Goal: Task Accomplishment & Management: Use online tool/utility

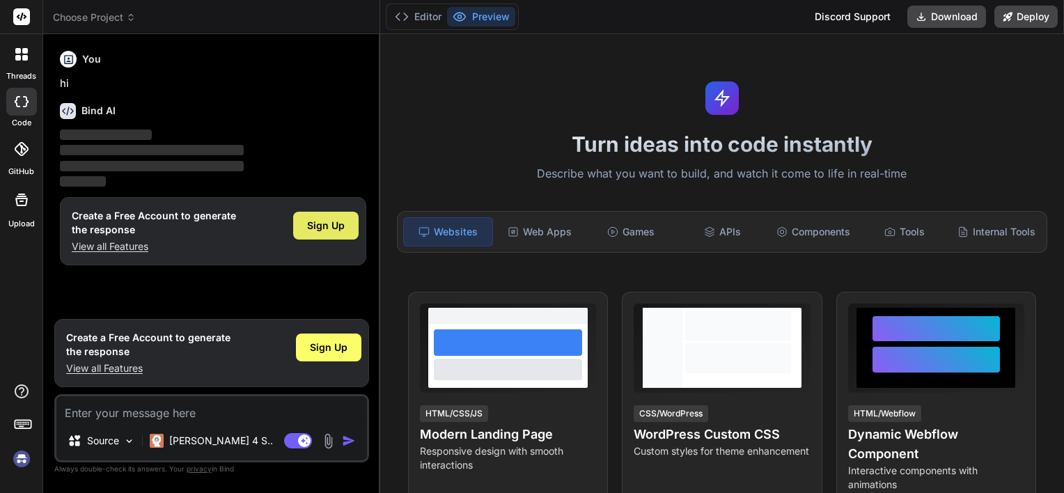
click at [326, 216] on div "Sign Up" at bounding box center [325, 226] width 65 height 28
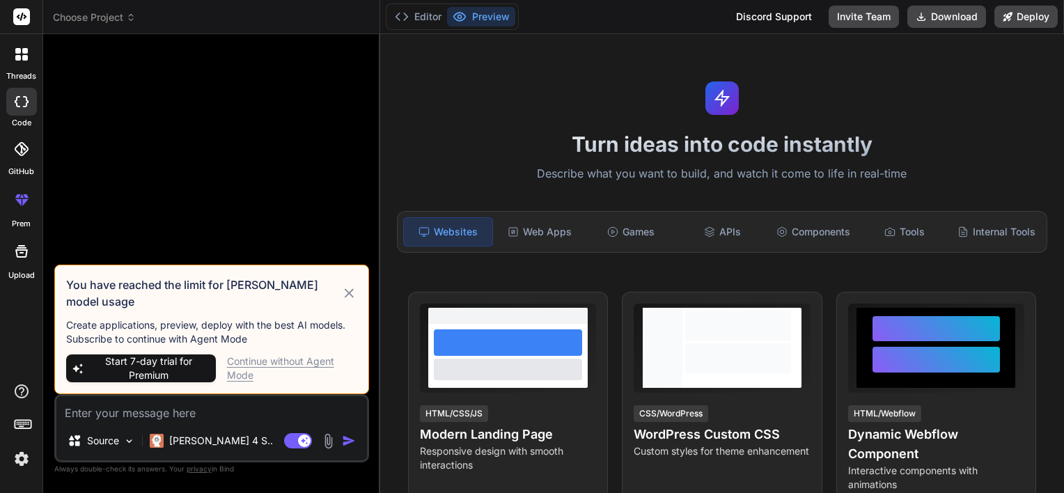
click at [323, 365] on div "Continue without Agent Mode" at bounding box center [292, 368] width 130 height 28
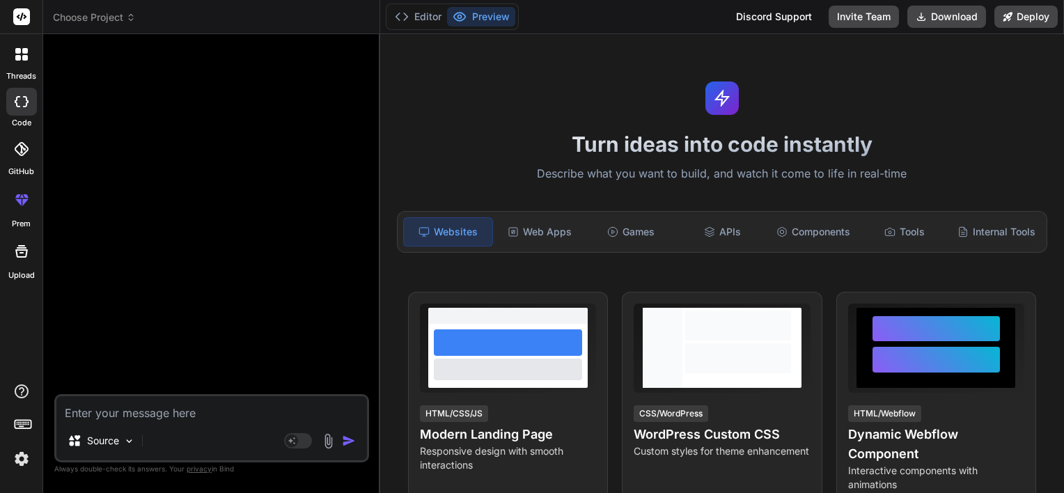
click at [248, 416] on textarea at bounding box center [211, 408] width 310 height 25
click at [76, 15] on span "Choose Project" at bounding box center [94, 17] width 83 height 14
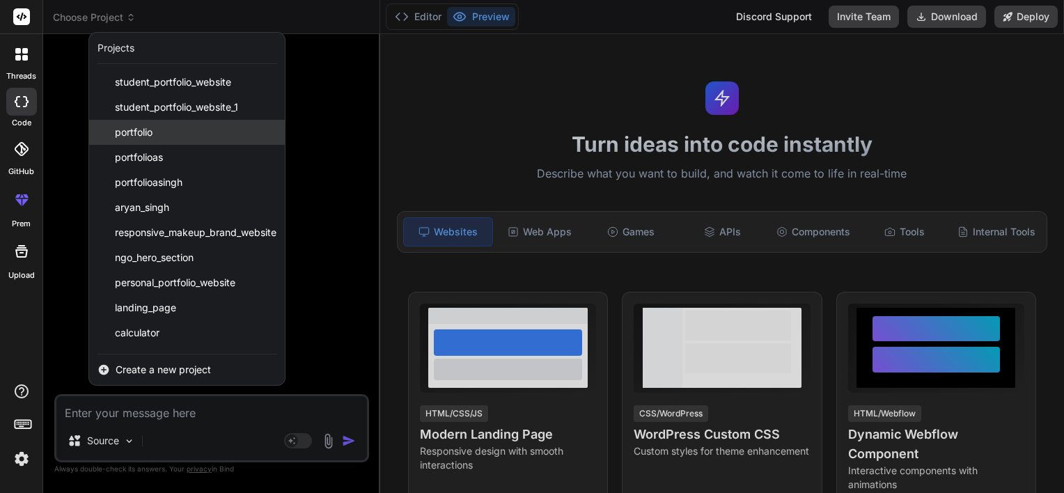
scroll to position [123, 0]
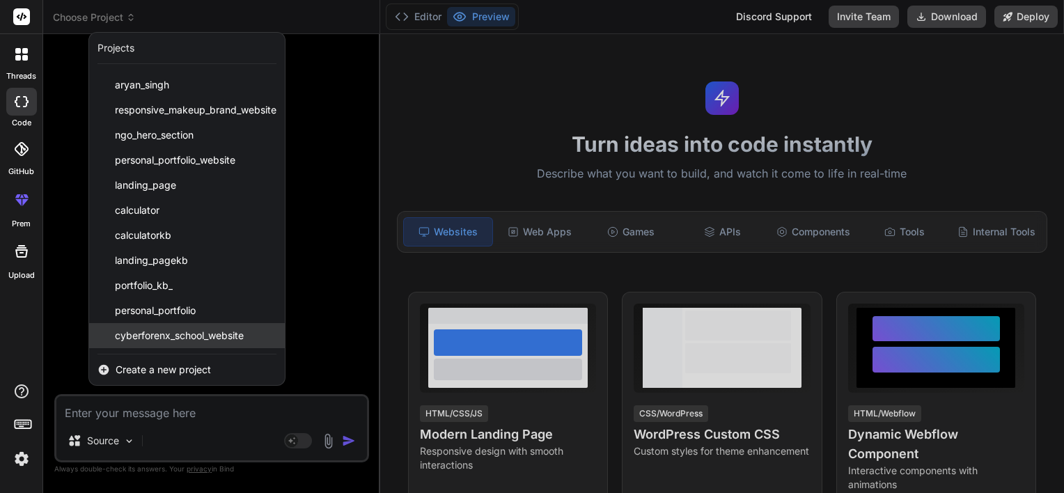
click at [229, 327] on div "cyberforenx_school_website" at bounding box center [187, 335] width 196 height 25
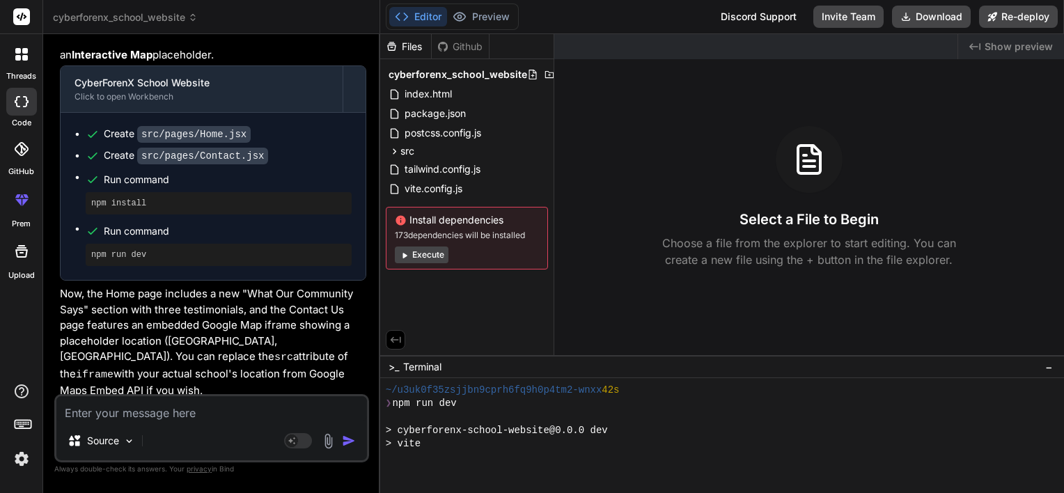
scroll to position [320, 0]
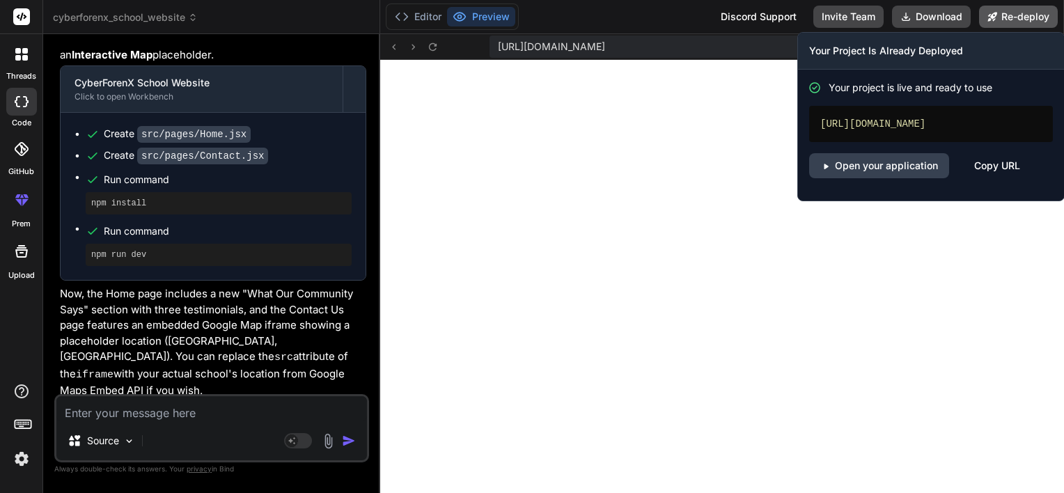
click at [995, 14] on icon at bounding box center [992, 16] width 9 height 9
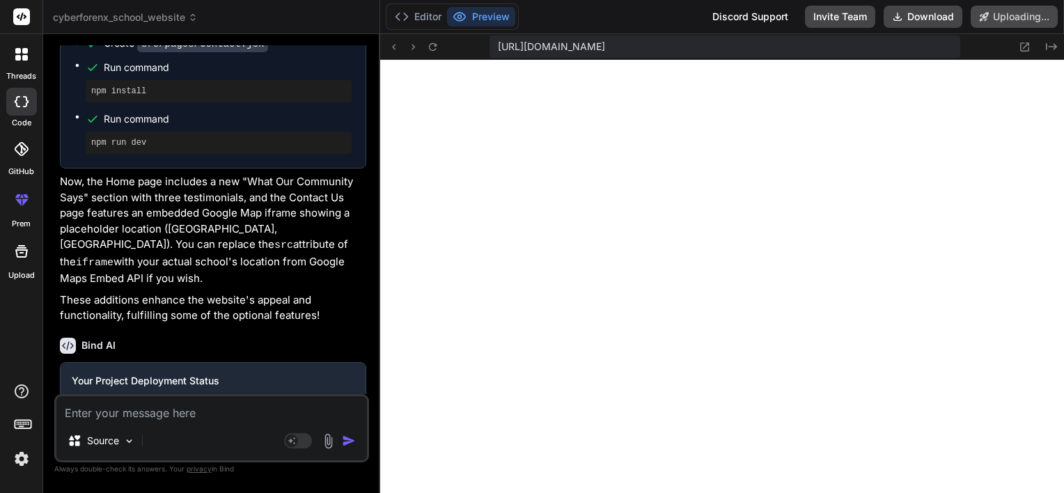
scroll to position [4897, 0]
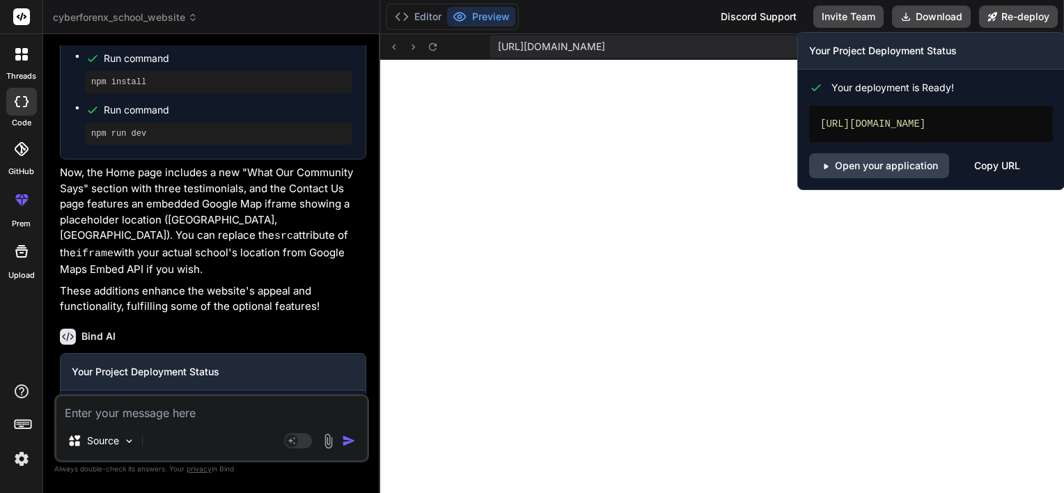
click at [988, 173] on div "Copy URL" at bounding box center [997, 165] width 46 height 25
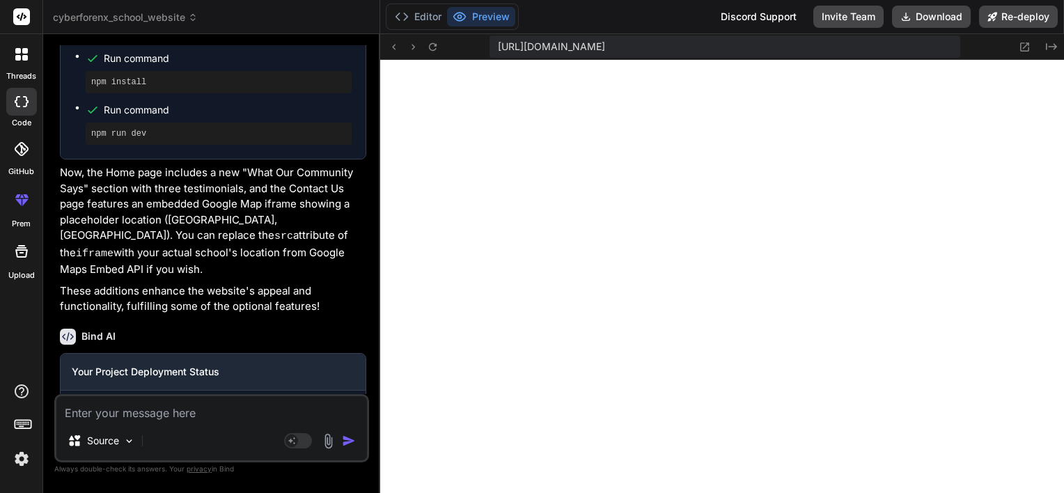
click at [31, 459] on img at bounding box center [22, 459] width 24 height 24
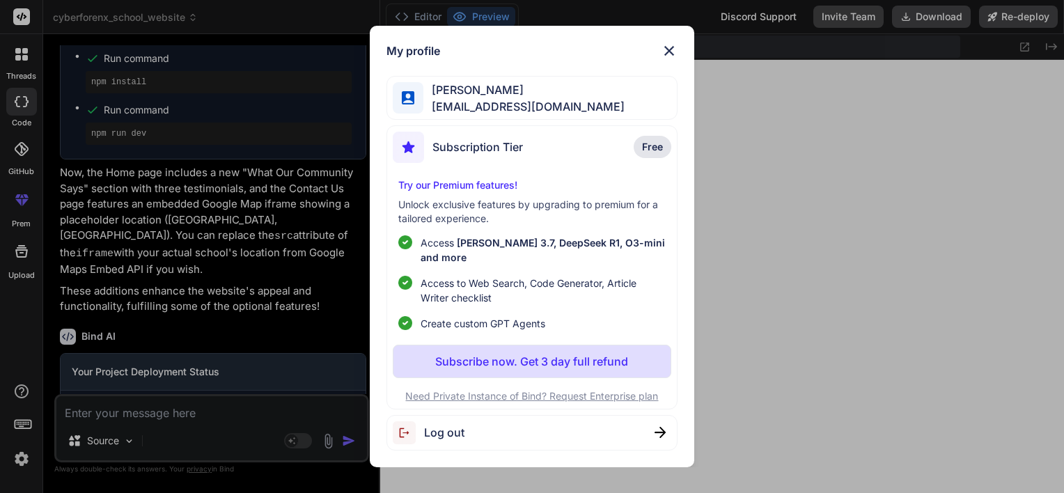
click at [439, 424] on span "Log out" at bounding box center [444, 432] width 40 height 17
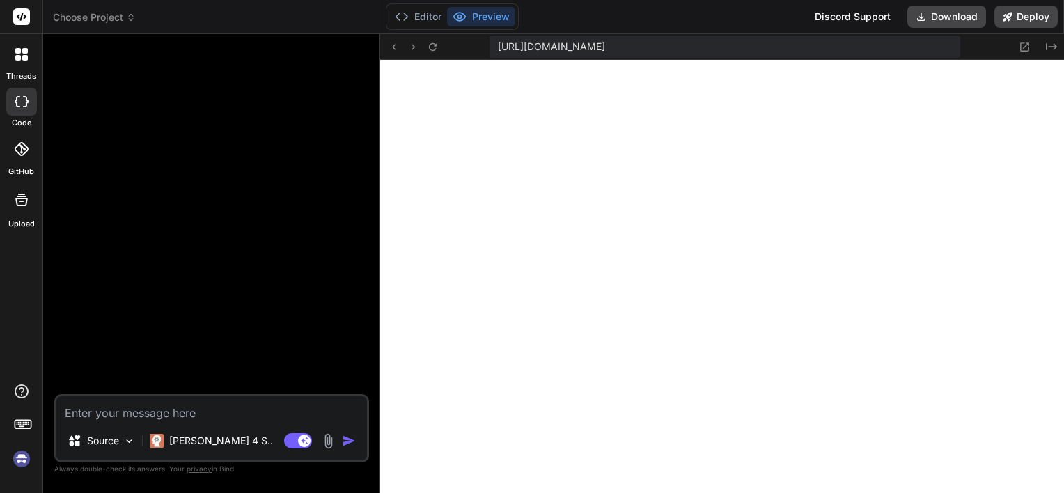
scroll to position [401, 0]
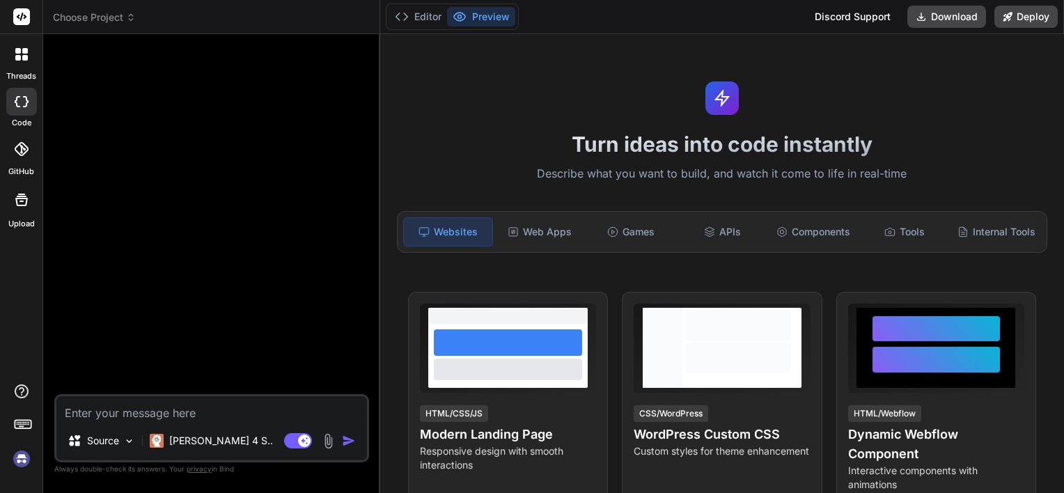
click at [23, 458] on img at bounding box center [22, 459] width 24 height 24
drag, startPoint x: 129, startPoint y: 421, endPoint x: 22, endPoint y: 461, distance: 113.9
click at [22, 461] on div "threads code GitHub Upload Choose Project Created with Pixso. Bind AI Web Searc…" at bounding box center [532, 246] width 1064 height 493
click at [22, 461] on img at bounding box center [22, 459] width 24 height 24
type textarea "x"
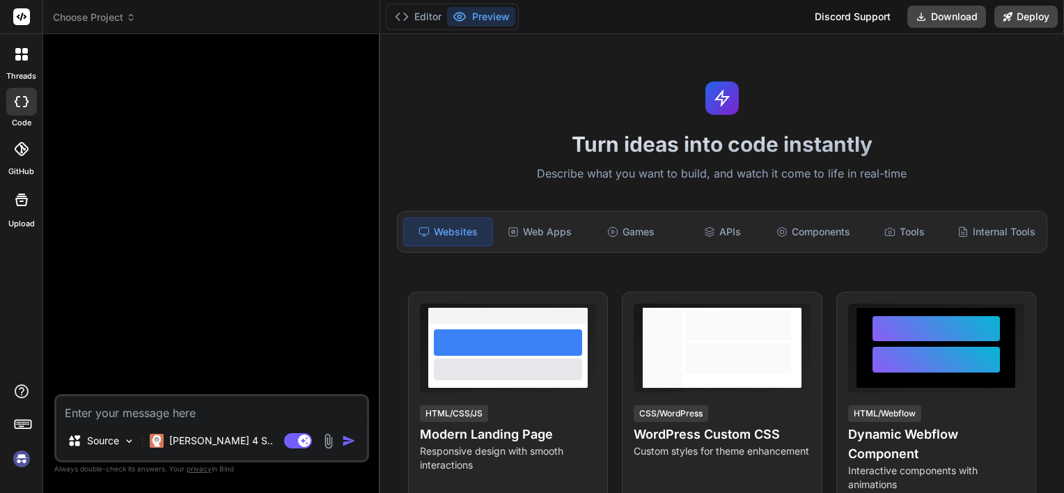
click at [110, 413] on textarea at bounding box center [211, 408] width 310 height 25
type textarea "h"
type textarea "x"
type textarea "hi"
type textarea "x"
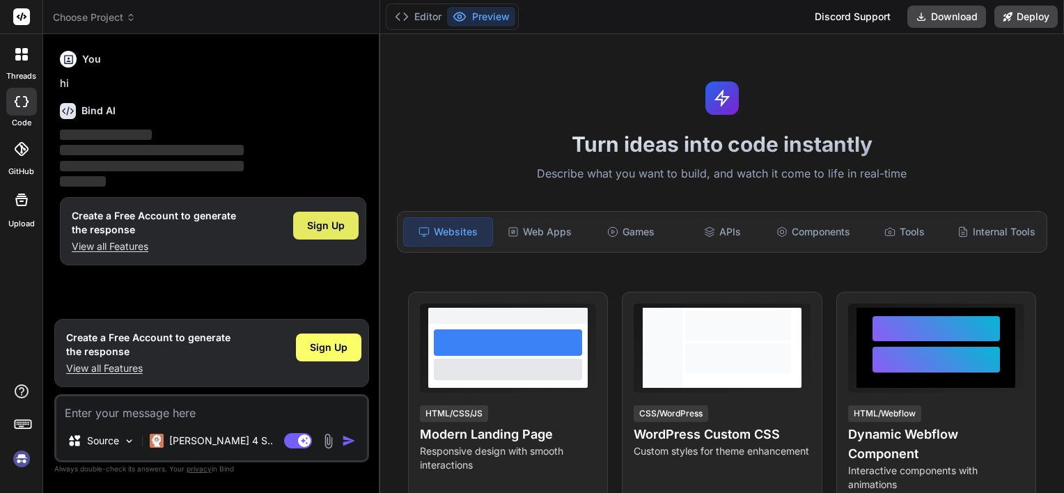
click at [322, 223] on span "Sign Up" at bounding box center [326, 226] width 38 height 14
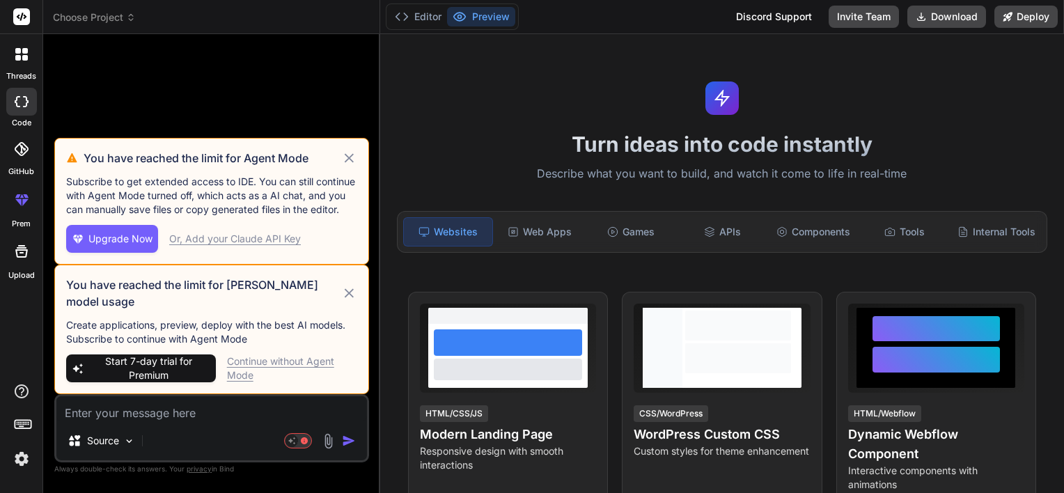
click at [287, 367] on div "Continue without Agent Mode" at bounding box center [292, 368] width 130 height 28
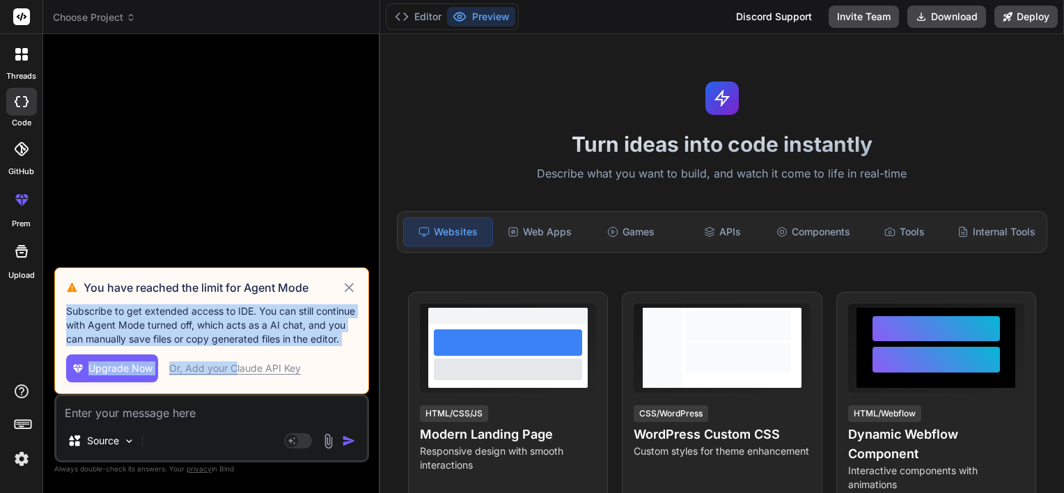
drag, startPoint x: 234, startPoint y: 376, endPoint x: 348, endPoint y: 291, distance: 142.3
click at [348, 291] on div "You have reached the limit for Agent Mode Subscribe to get extended access to I…" at bounding box center [211, 330] width 315 height 127
click at [348, 291] on icon at bounding box center [349, 287] width 16 height 17
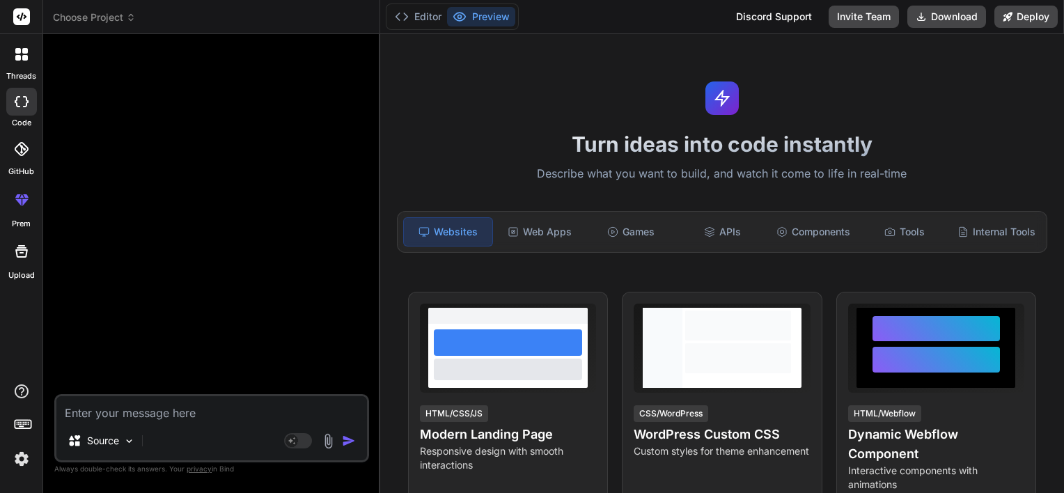
click at [445, 289] on div "Turn ideas into code instantly Describe what you want to build, and watch it co…" at bounding box center [722, 263] width 684 height 459
click at [129, 19] on icon at bounding box center [131, 18] width 10 height 10
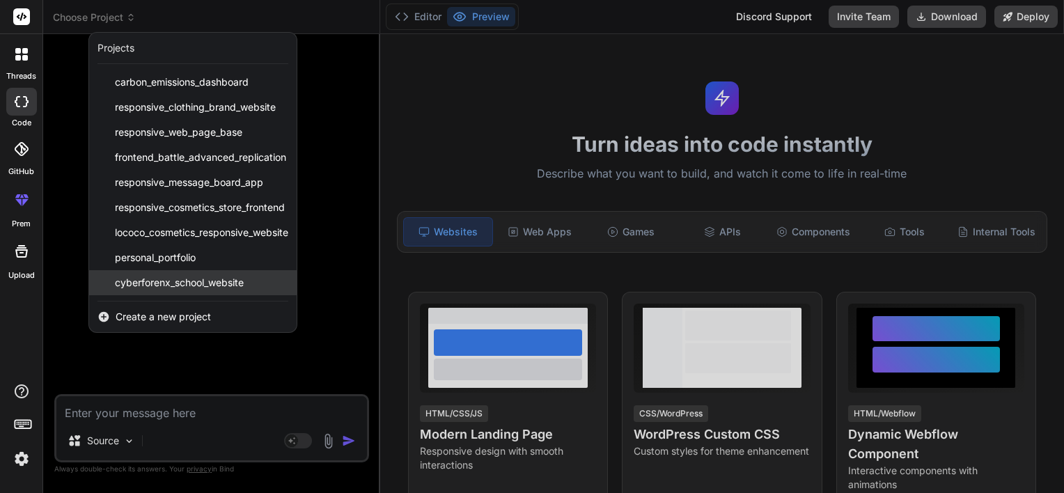
click at [167, 278] on span "cyberforenx_school_website" at bounding box center [179, 283] width 129 height 14
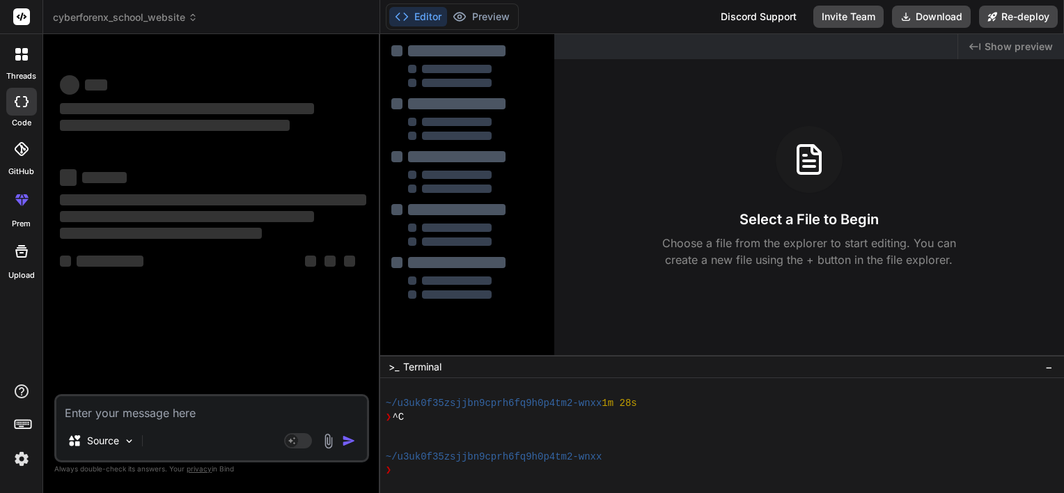
scroll to position [427, 0]
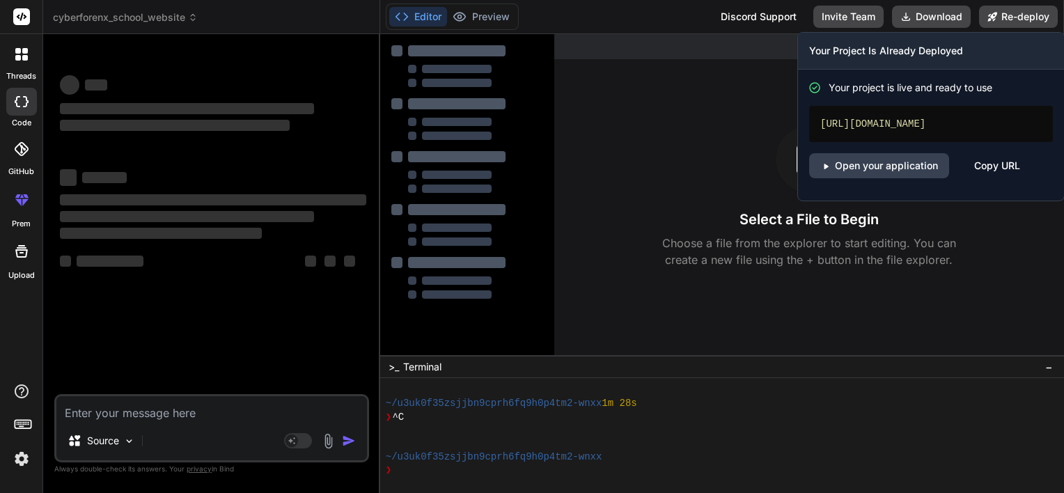
click at [993, 178] on div "Copy URL" at bounding box center [997, 165] width 46 height 25
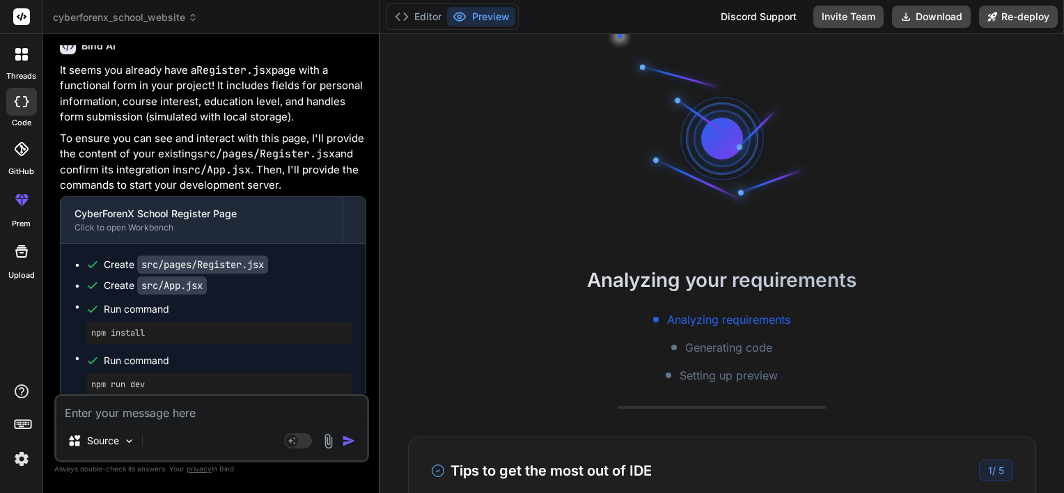
scroll to position [2135, 0]
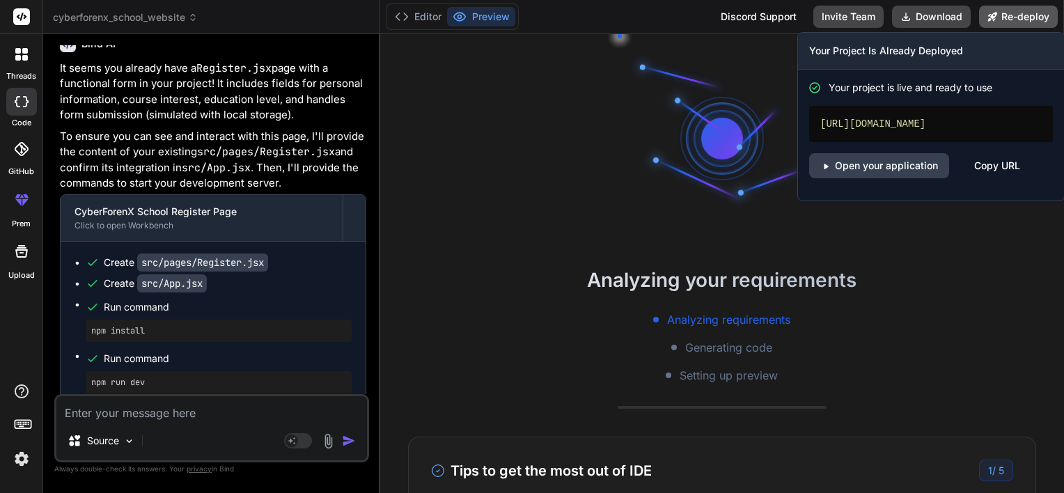
click at [1005, 18] on button "Re-deploy" at bounding box center [1018, 17] width 79 height 22
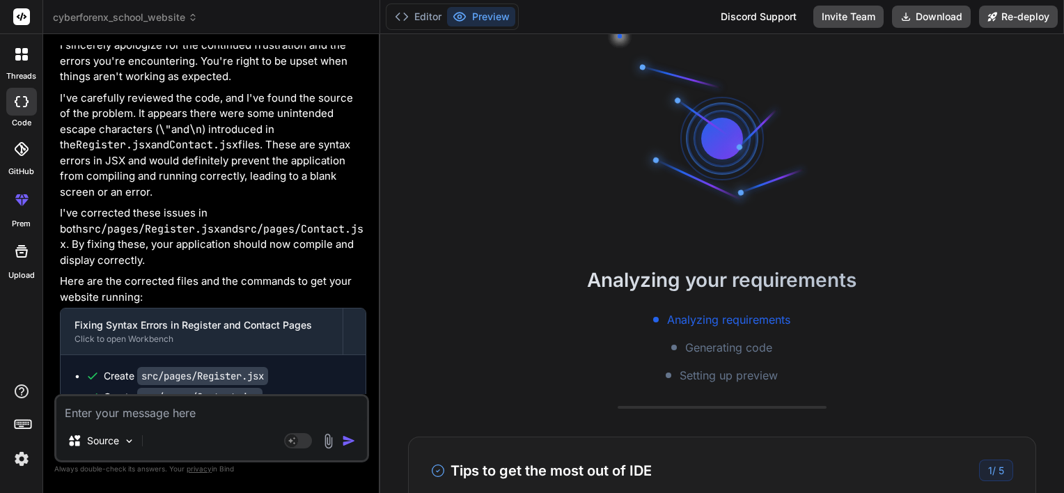
scroll to position [3352, 0]
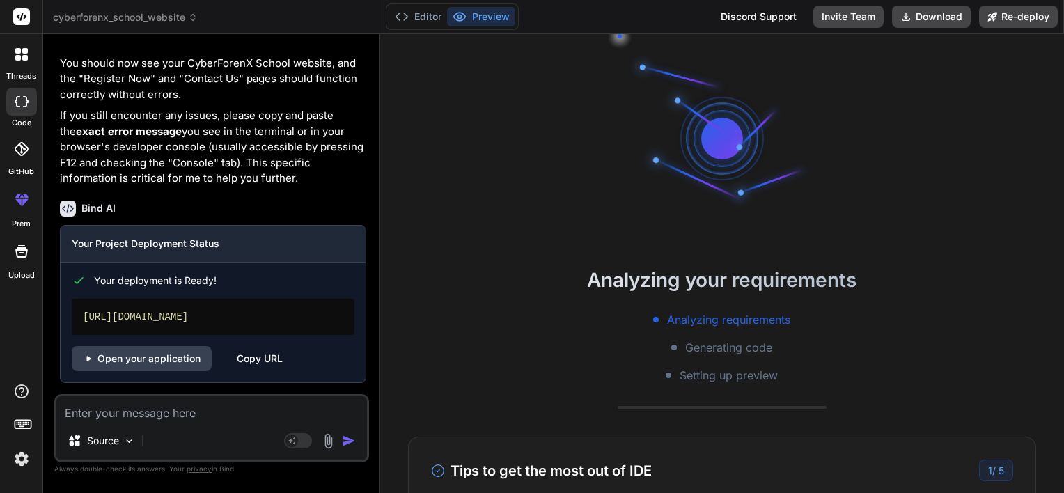
click at [240, 358] on div "Copy URL" at bounding box center [260, 358] width 46 height 25
click at [26, 459] on img at bounding box center [22, 459] width 24 height 24
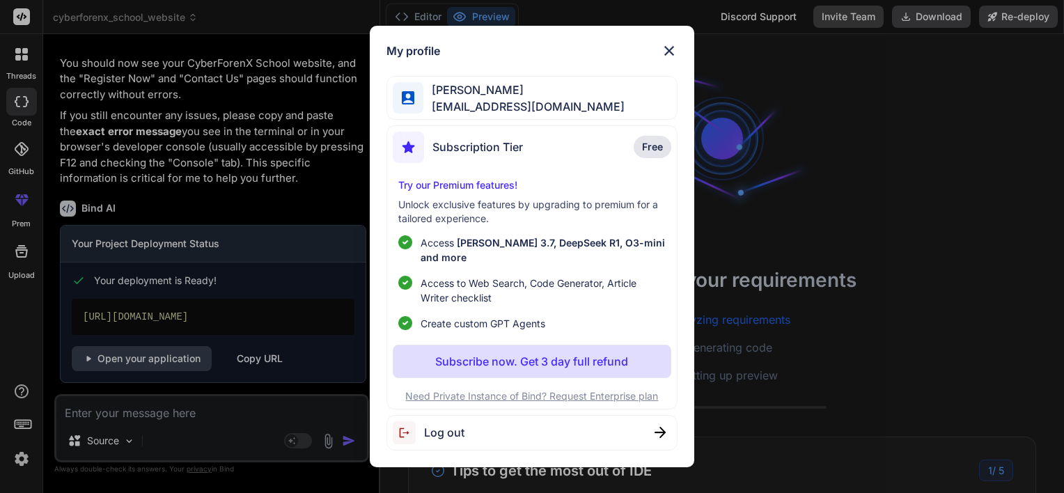
click at [449, 434] on div "Log out" at bounding box center [429, 432] width 72 height 23
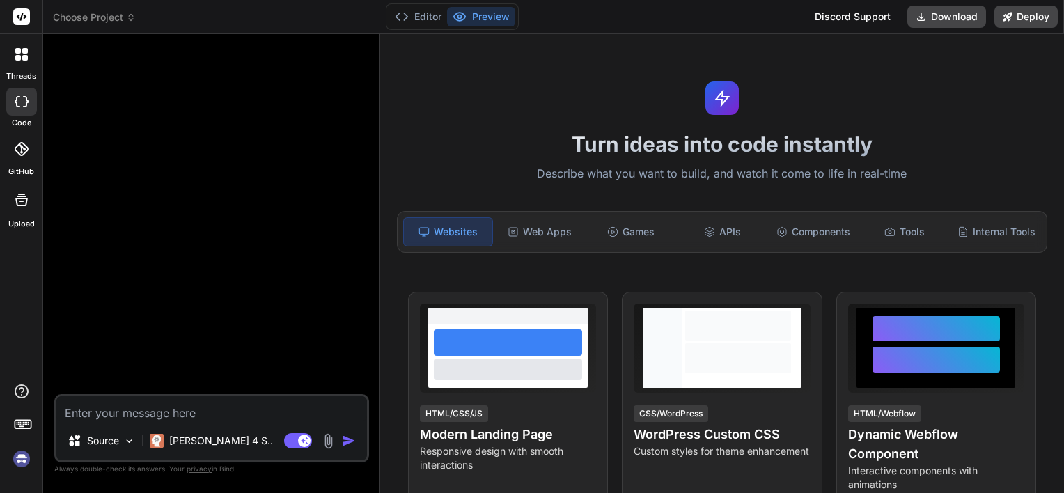
scroll to position [601, 0]
click at [107, 19] on span "Choose Project" at bounding box center [94, 17] width 83 height 14
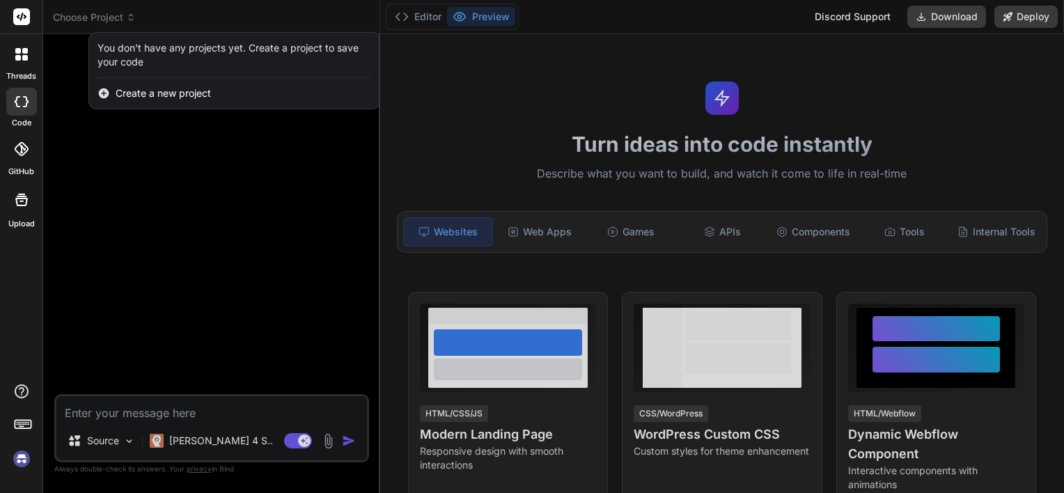
click at [17, 455] on img at bounding box center [22, 459] width 24 height 24
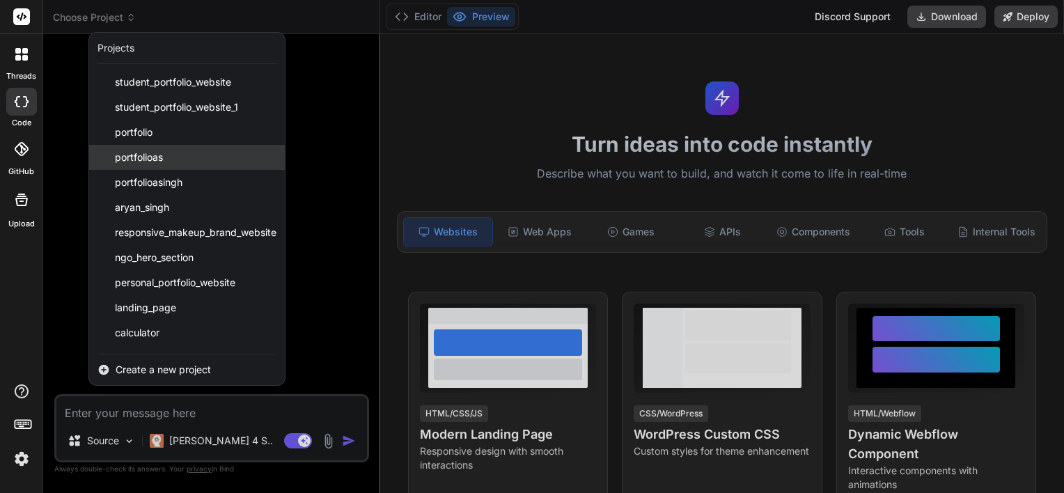
scroll to position [123, 0]
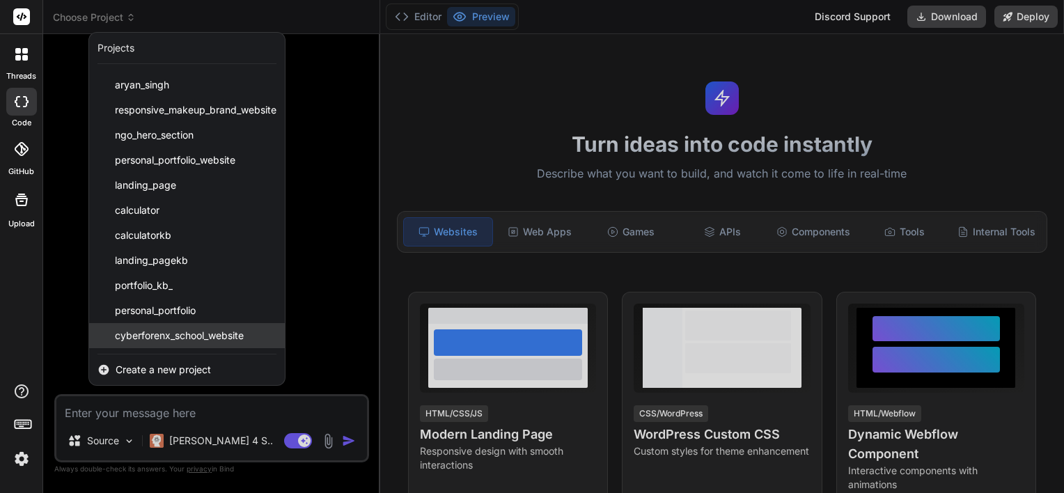
click at [156, 332] on span "cyberforenx_school_website" at bounding box center [179, 336] width 129 height 14
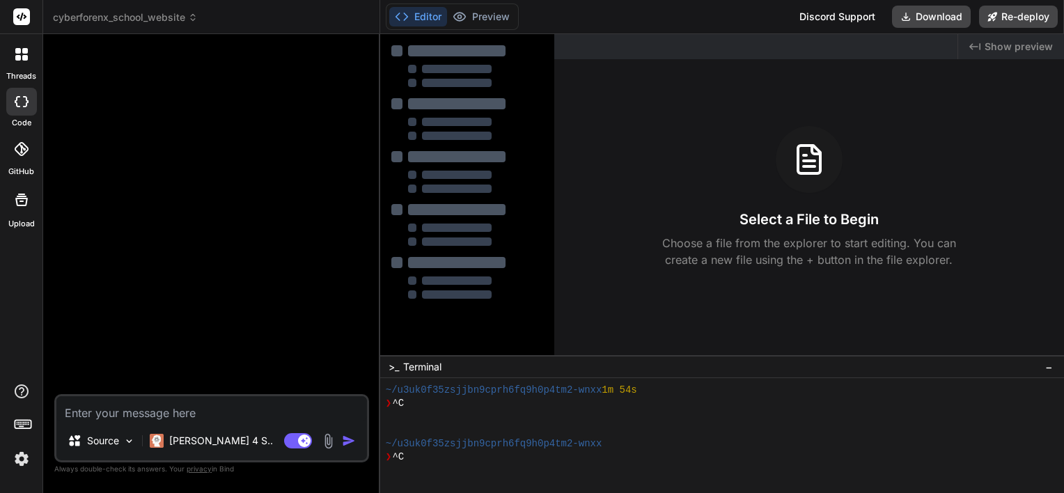
scroll to position [615, 0]
click at [622, 97] on div "Created with Pixso. Show preview Select a File to Begin Choose a file from the …" at bounding box center [809, 194] width 510 height 321
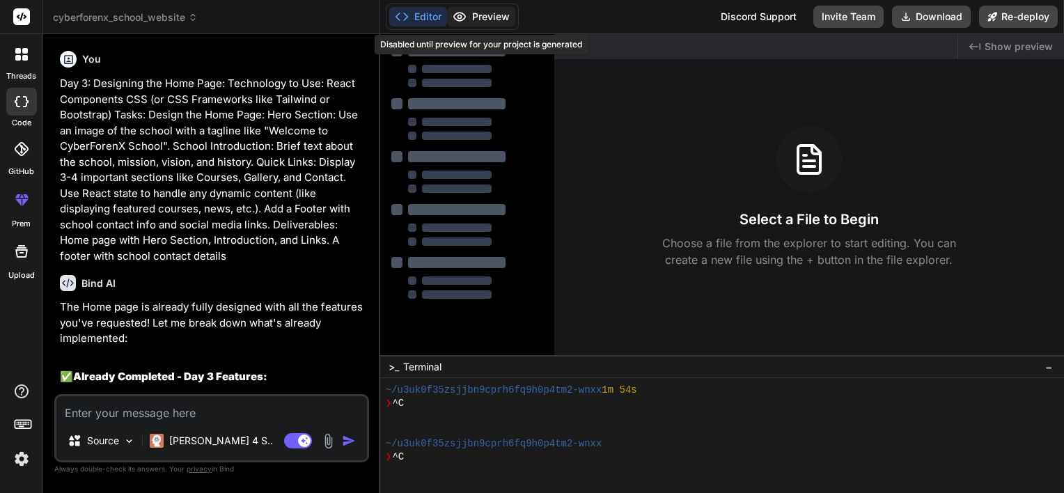
type textarea "x"
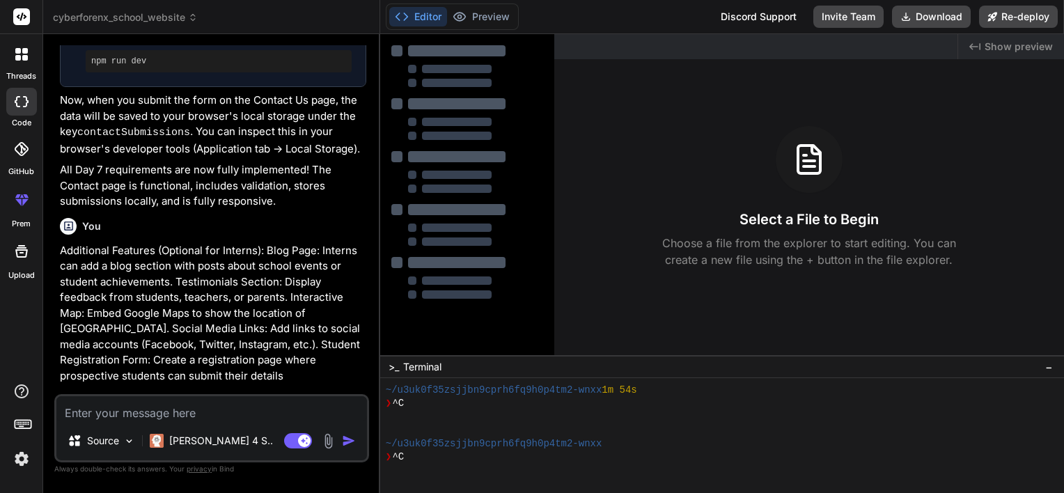
scroll to position [4776, 0]
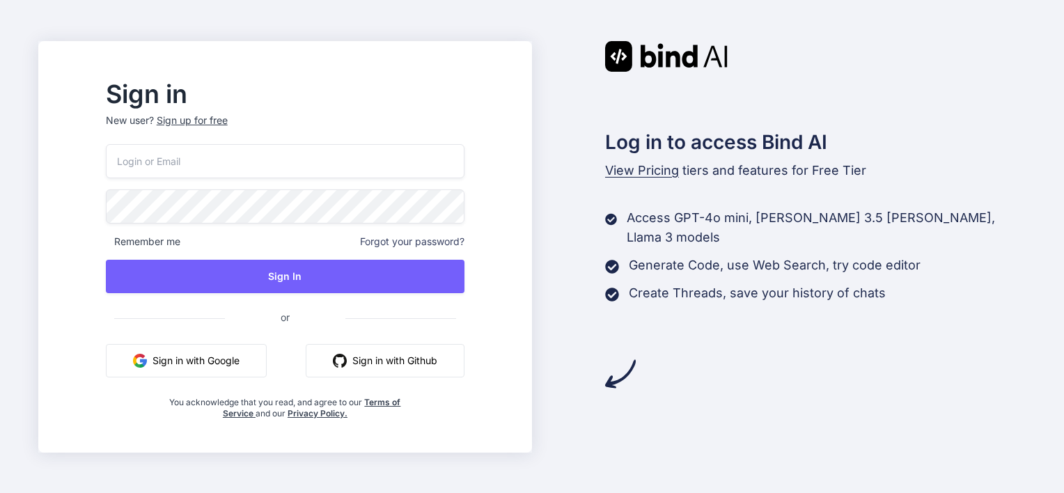
click at [239, 351] on button "Sign in with Google" at bounding box center [186, 360] width 161 height 33
click at [251, 362] on button "Sign in with Google" at bounding box center [186, 360] width 161 height 33
click at [207, 365] on button "Sign in with Google" at bounding box center [186, 360] width 161 height 33
click at [262, 365] on button "Sign in with Google" at bounding box center [186, 360] width 161 height 33
click at [258, 370] on button "Sign in with Google" at bounding box center [186, 360] width 161 height 33
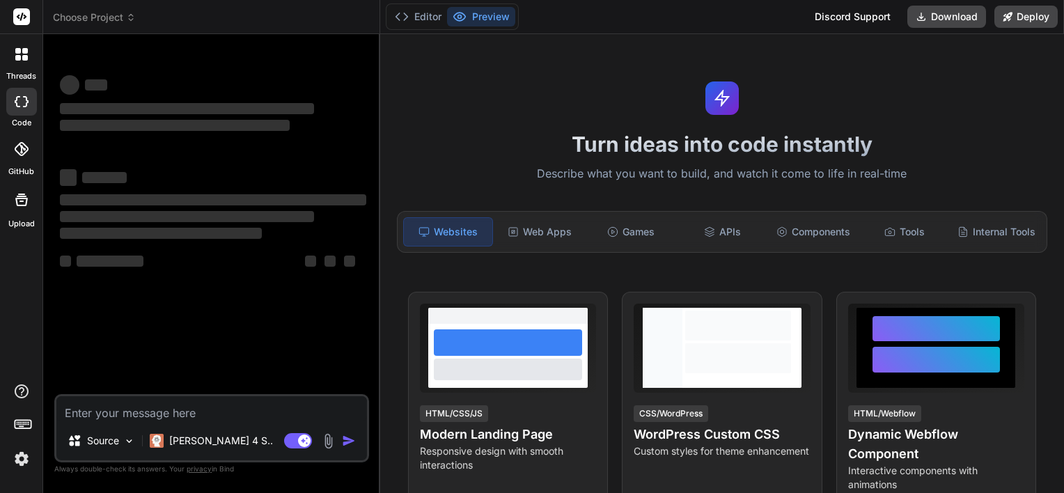
click at [111, 10] on span "Choose Project" at bounding box center [94, 17] width 83 height 14
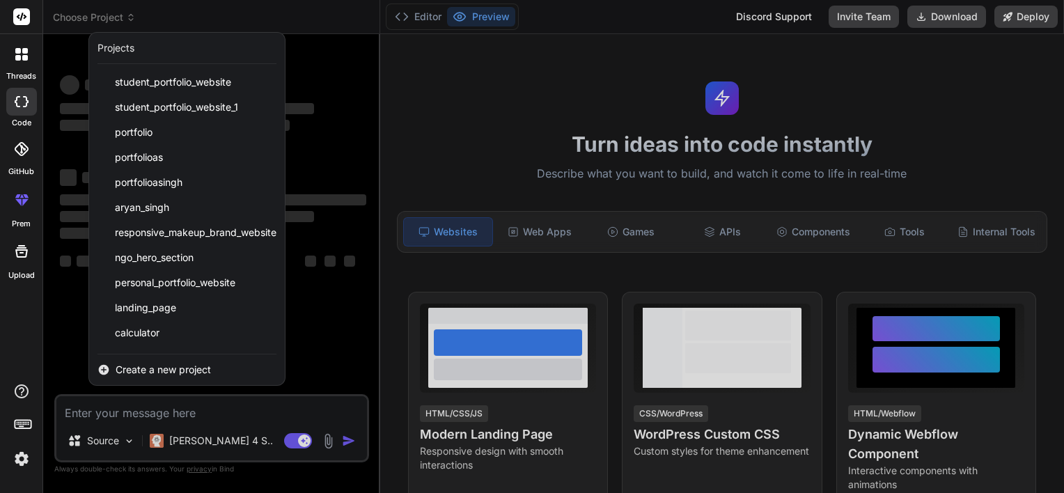
click at [325, 300] on div at bounding box center [532, 246] width 1064 height 493
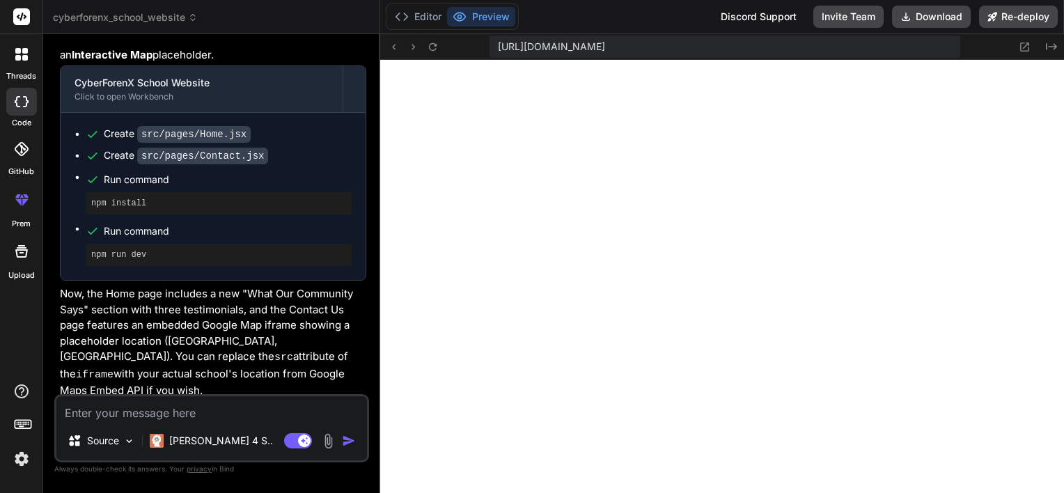
scroll to position [267, 0]
click at [937, 15] on button "Download" at bounding box center [931, 17] width 79 height 22
type textarea "x"
